Goal: Transaction & Acquisition: Purchase product/service

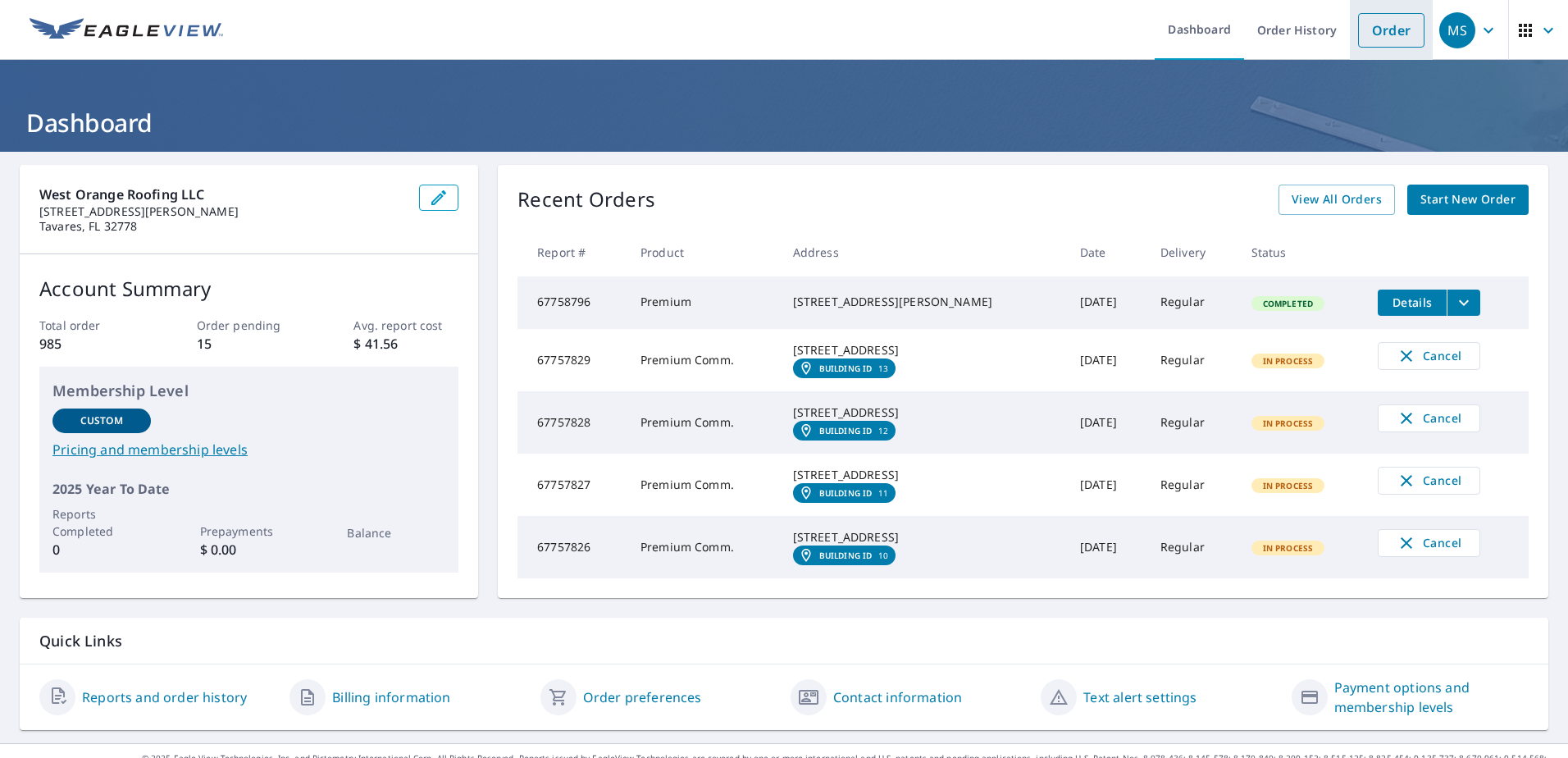
click at [1394, 30] on link "Order" at bounding box center [1392, 29] width 67 height 34
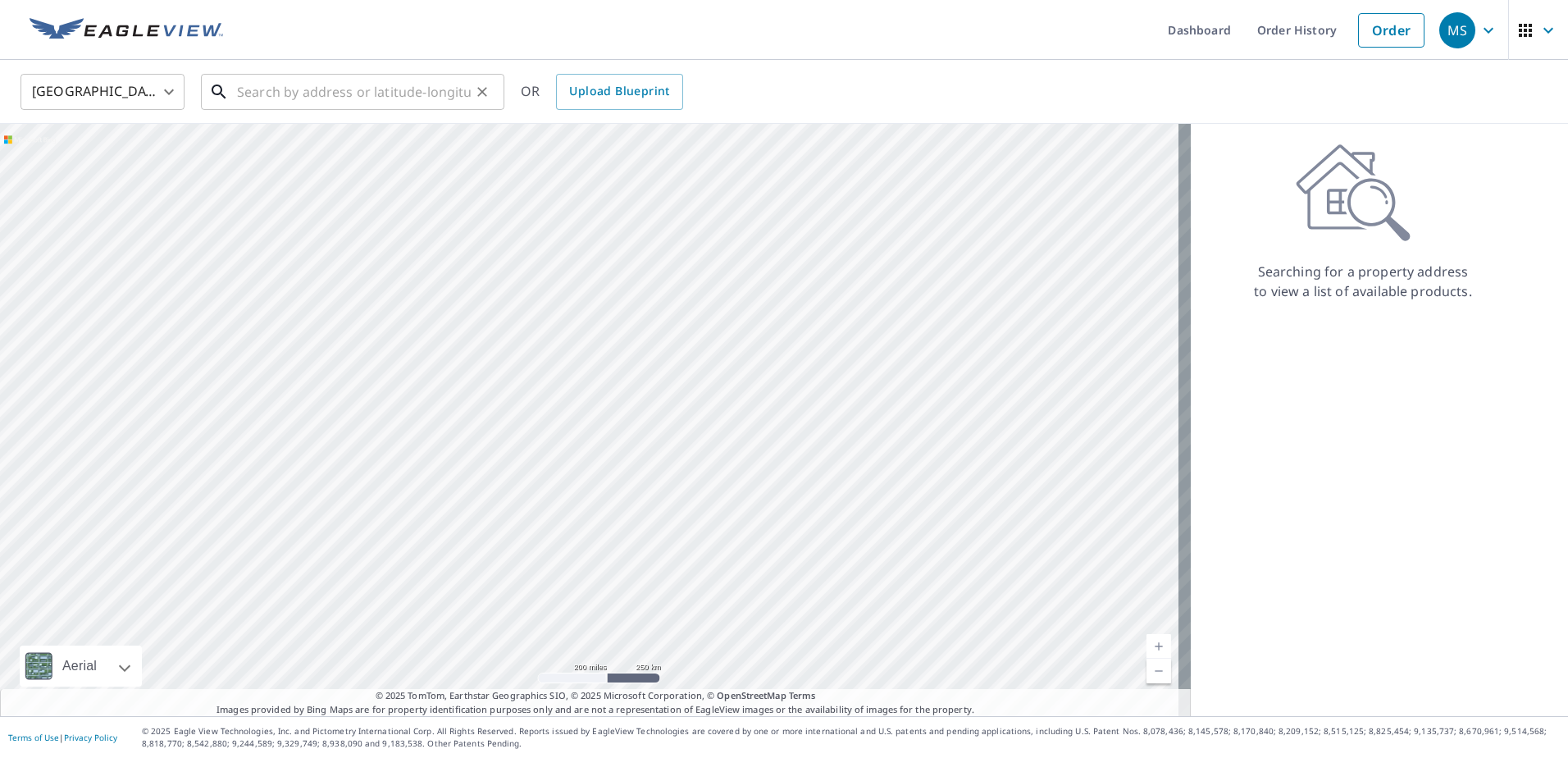
click at [290, 84] on input "text" at bounding box center [353, 91] width 234 height 46
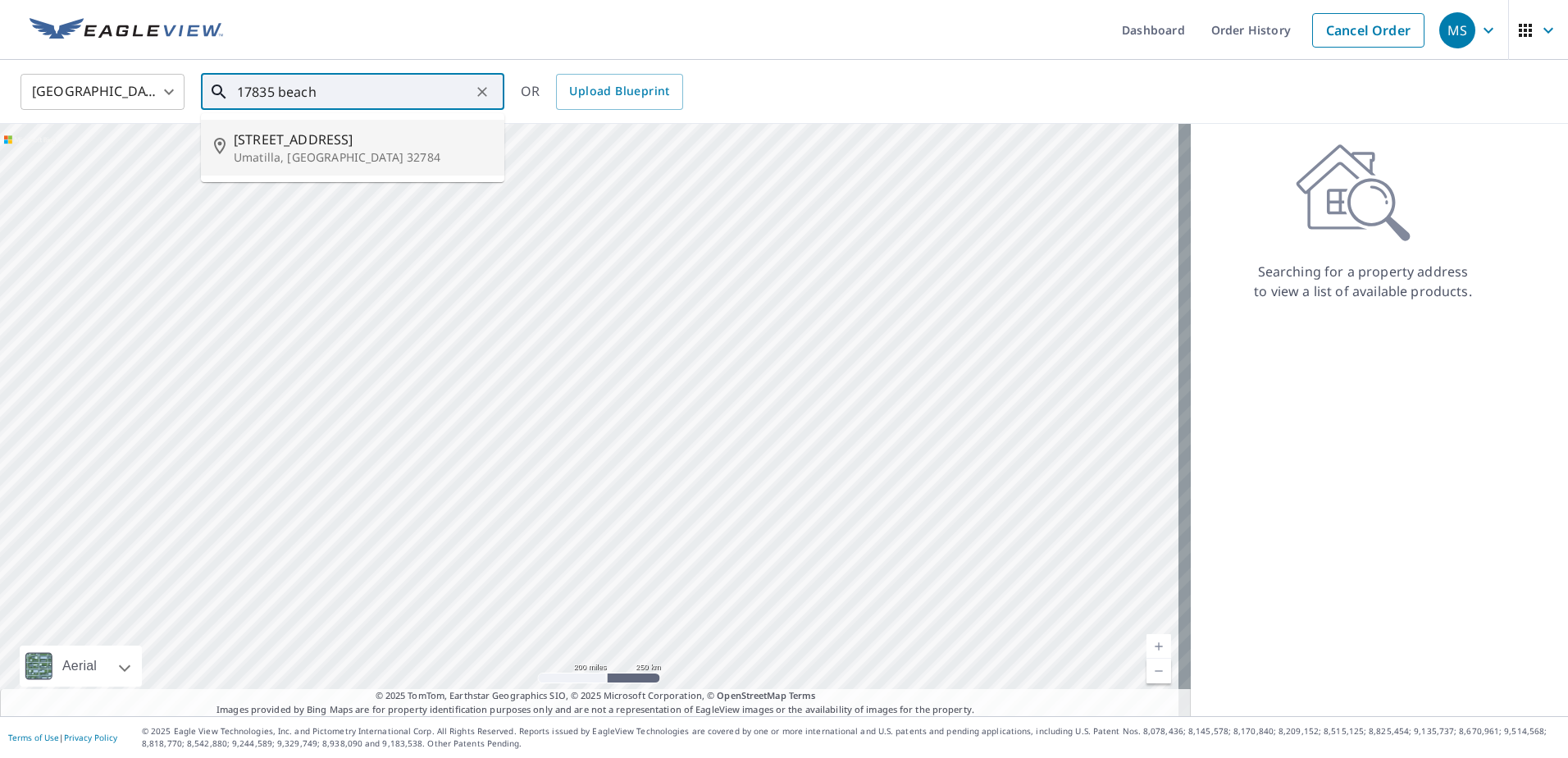
click at [336, 158] on p "Umatilla, [GEOGRAPHIC_DATA] 32784" at bounding box center [362, 157] width 257 height 17
type input "[STREET_ADDRESS]"
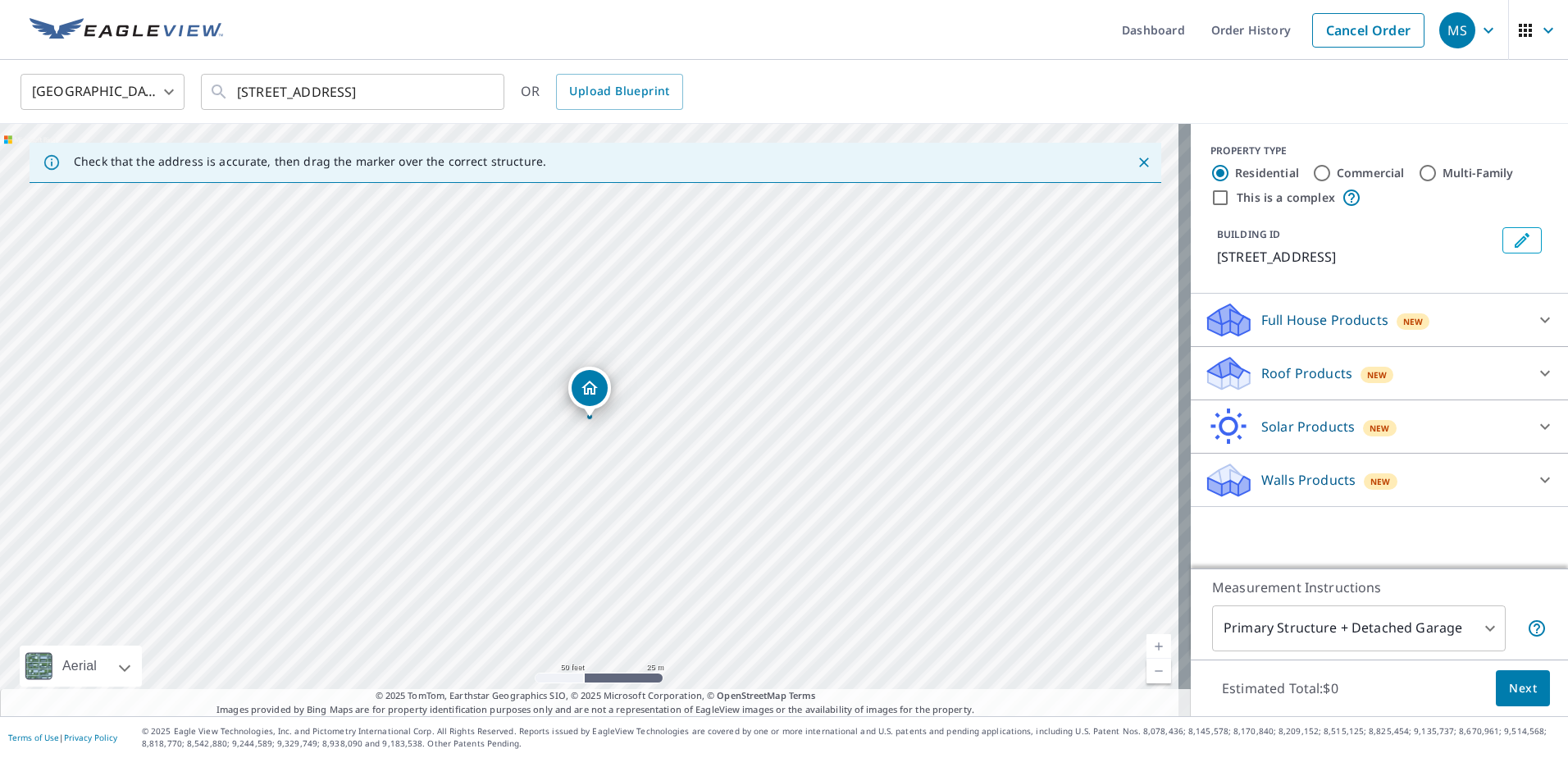
click at [1306, 321] on p "Full House Products" at bounding box center [1325, 320] width 127 height 20
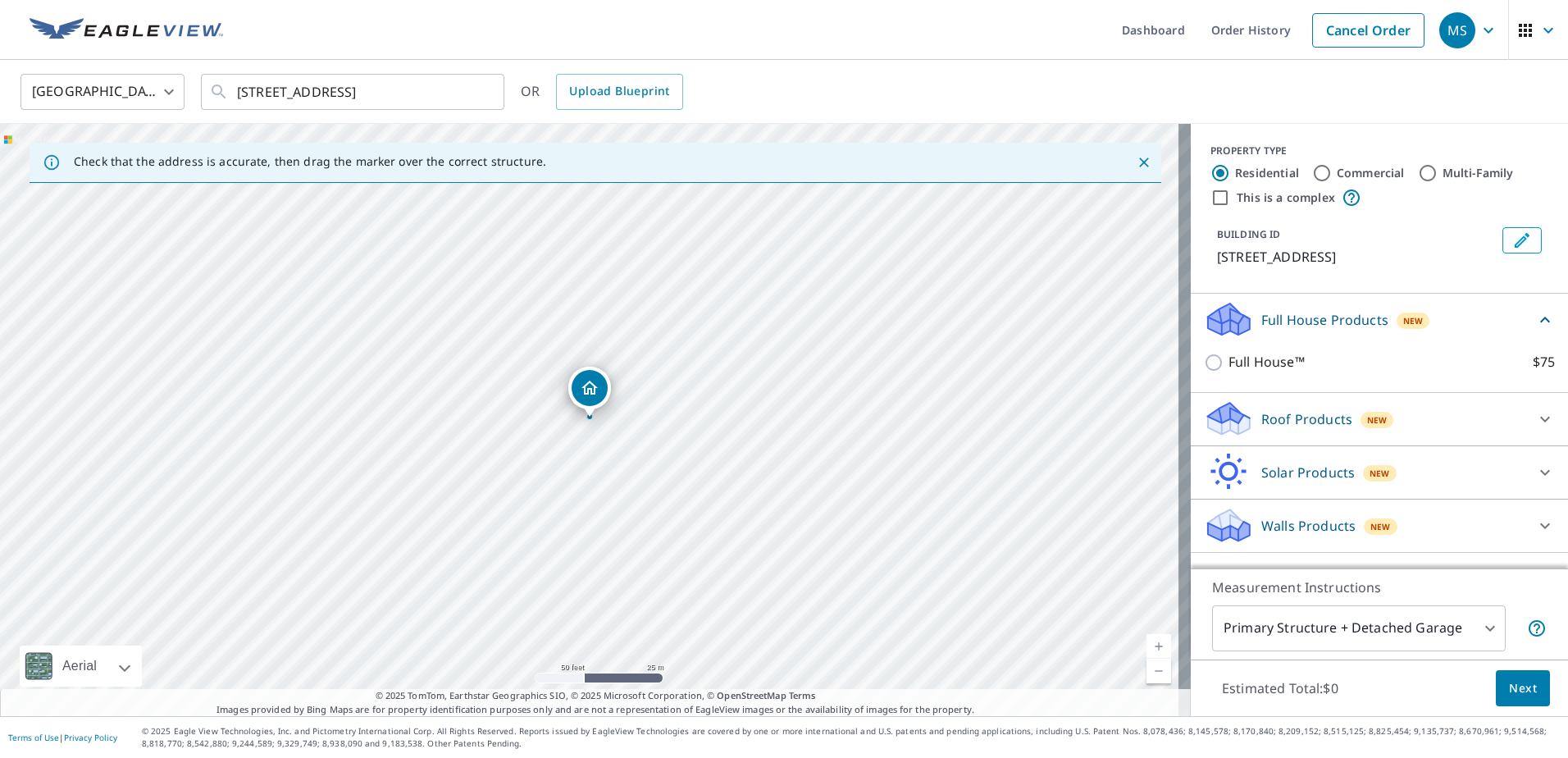
click at [1325, 432] on div "Roof Products New" at bounding box center [1364, 418] width 321 height 38
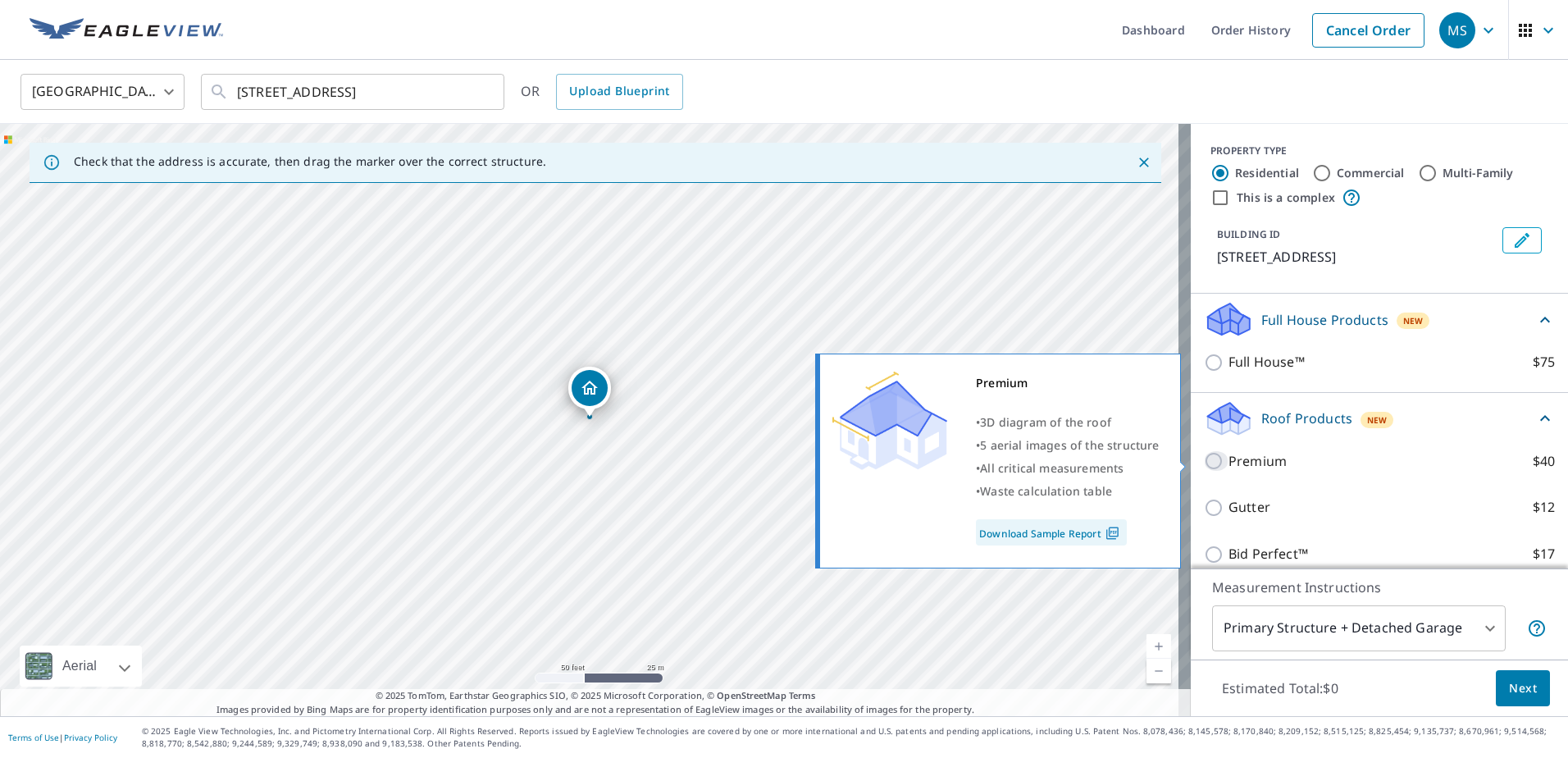
click at [1204, 463] on input "Premium $40" at bounding box center [1216, 461] width 24 height 20
checkbox input "true"
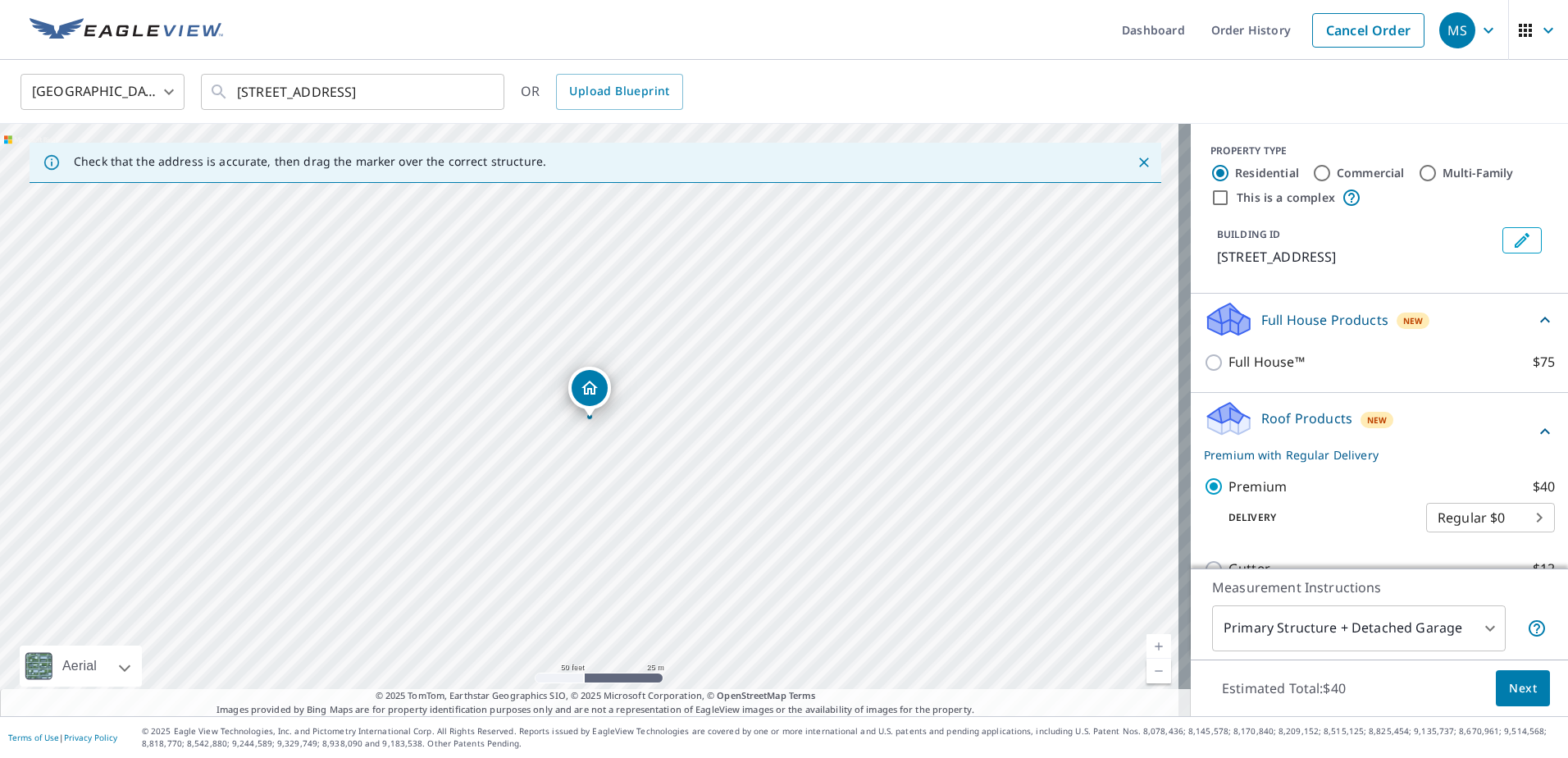
click at [1515, 681] on span "Next" at bounding box center [1523, 688] width 27 height 21
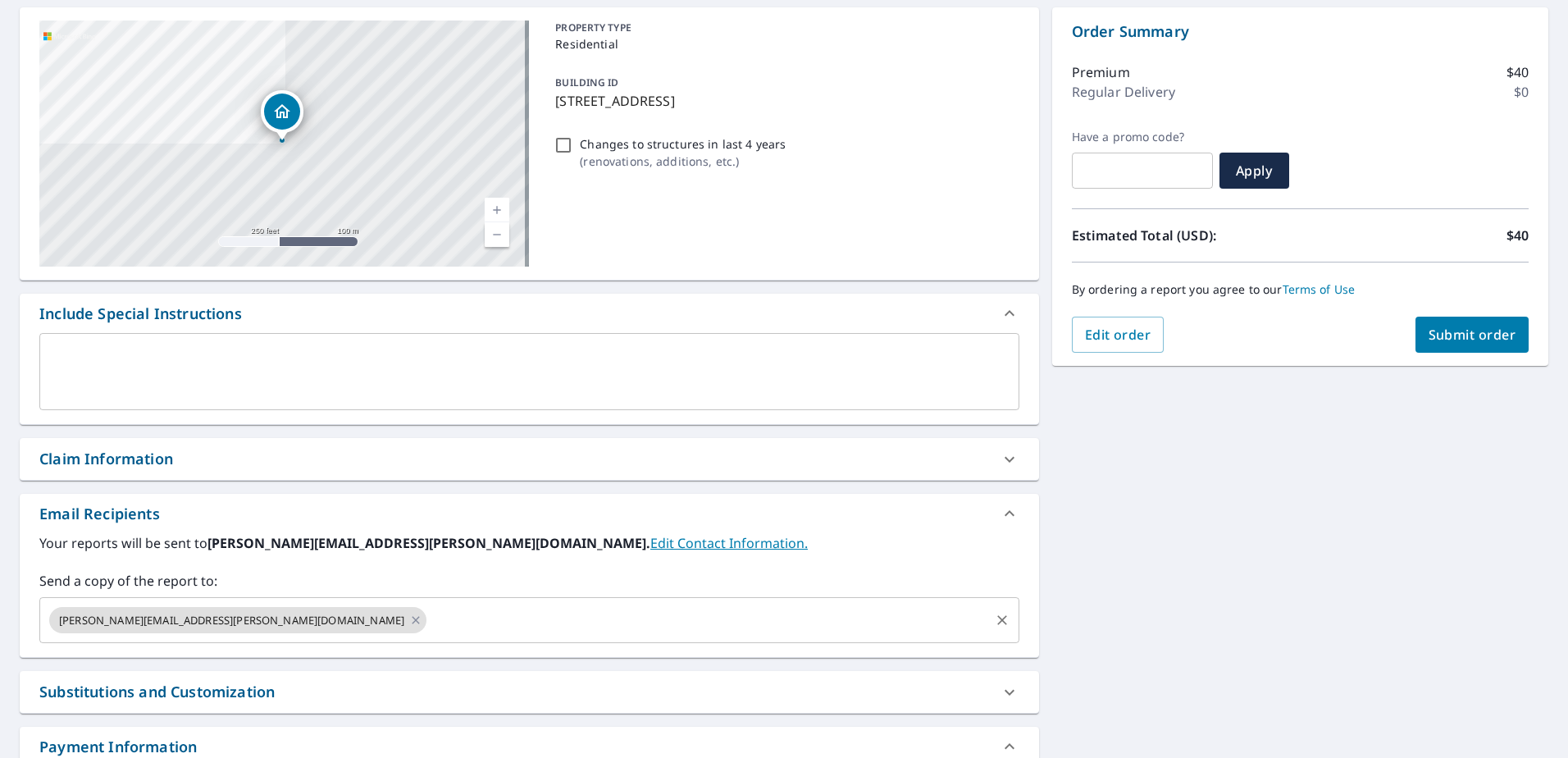
scroll to position [165, 0]
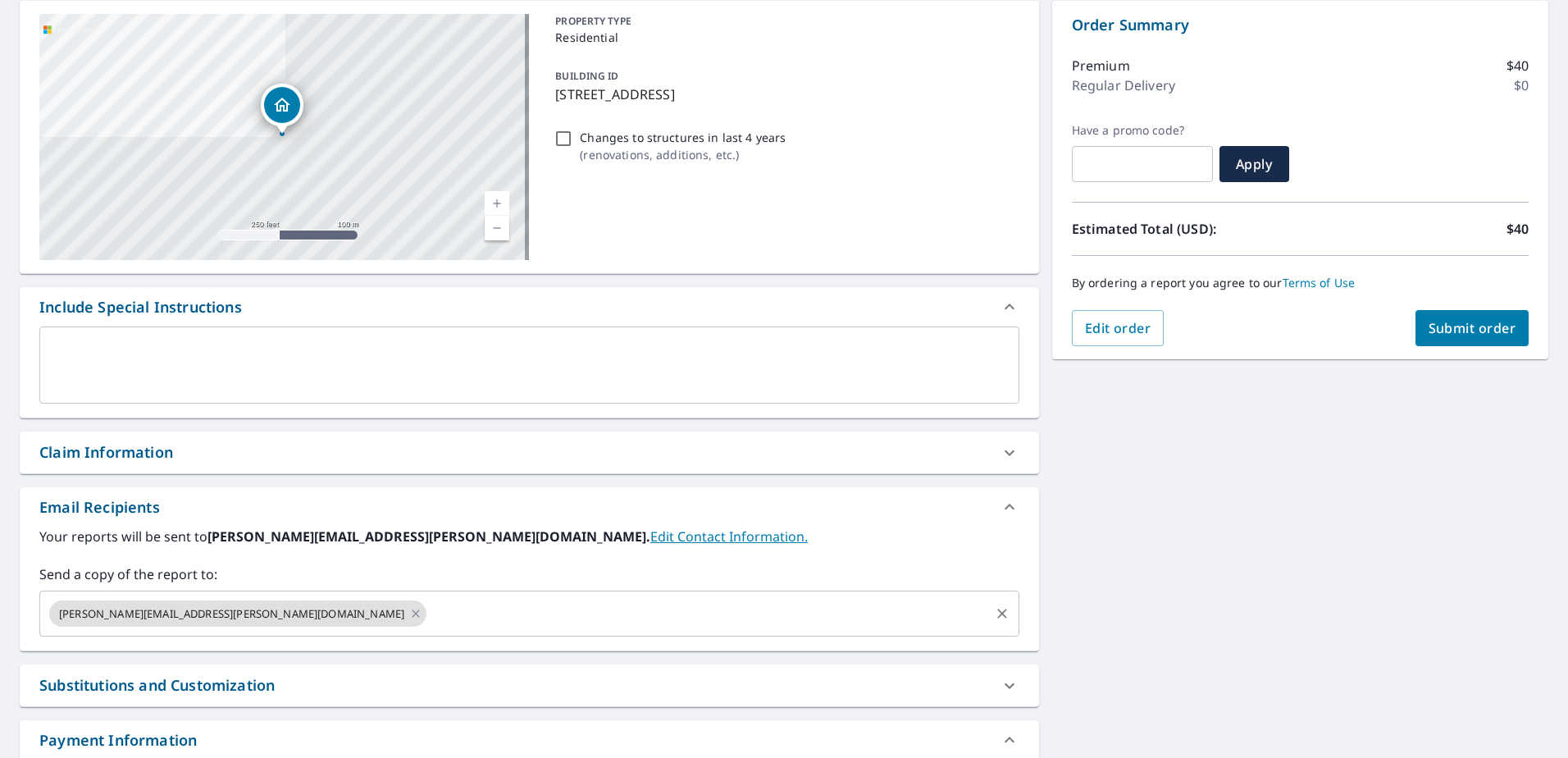
click at [429, 609] on input "text" at bounding box center [708, 614] width 559 height 31
click at [429, 615] on input "text" at bounding box center [708, 614] width 559 height 31
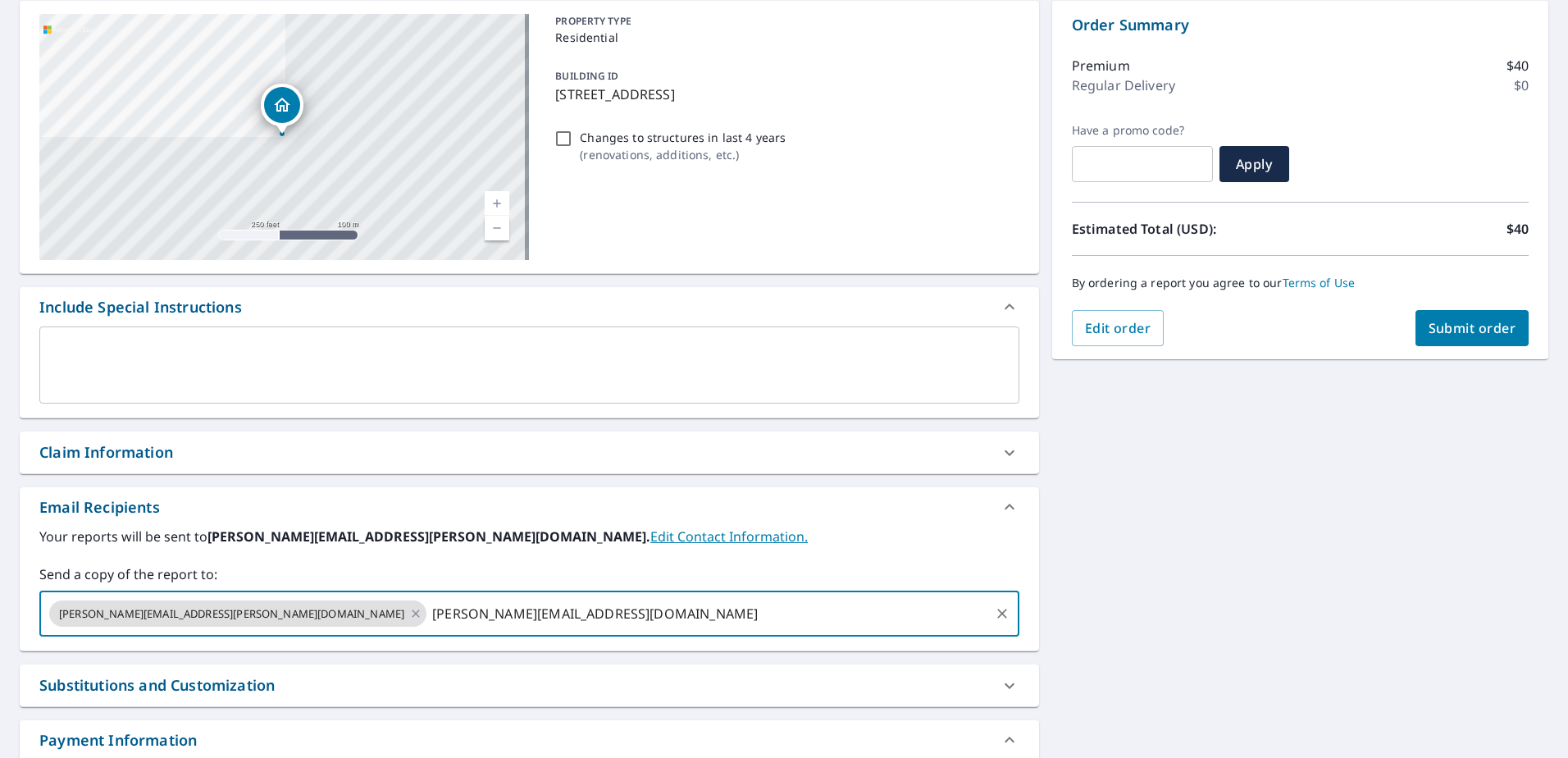
type input "[PERSON_NAME][EMAIL_ADDRESS][DOMAIN_NAME]"
click at [1458, 332] on span "Submit order" at bounding box center [1473, 328] width 88 height 18
